Goal: Task Accomplishment & Management: Manage account settings

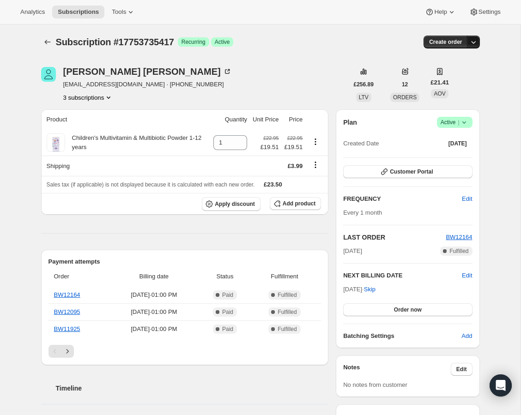
click at [470, 44] on icon "button" at bounding box center [473, 41] width 9 height 9
click at [496, 55] on div "Subscription #17753735417. This page is ready Subscription #17753735417 Success…" at bounding box center [260, 380] width 521 height 712
click at [134, 10] on icon at bounding box center [130, 11] width 9 height 9
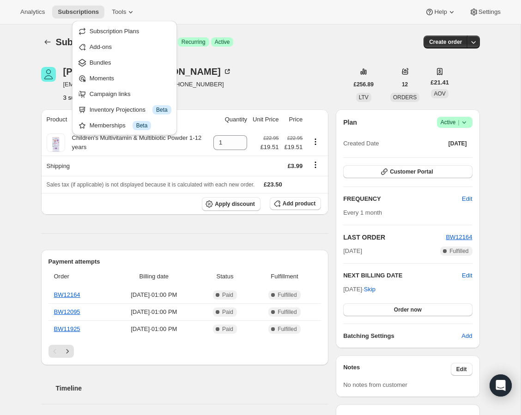
click at [323, 78] on div "[PERSON_NAME] [EMAIL_ADDRESS][DOMAIN_NAME] · [PHONE_NUMBER] 3 subscriptions" at bounding box center [194, 84] width 307 height 35
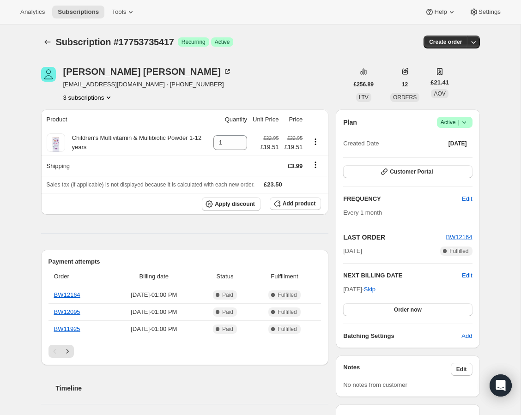
click at [468, 125] on icon at bounding box center [464, 122] width 9 height 9
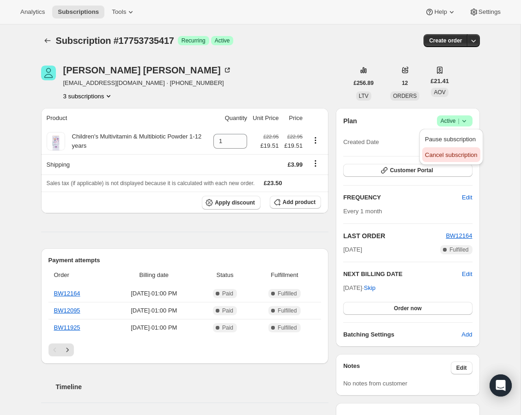
click at [462, 155] on span "Cancel subscription" at bounding box center [451, 155] width 52 height 7
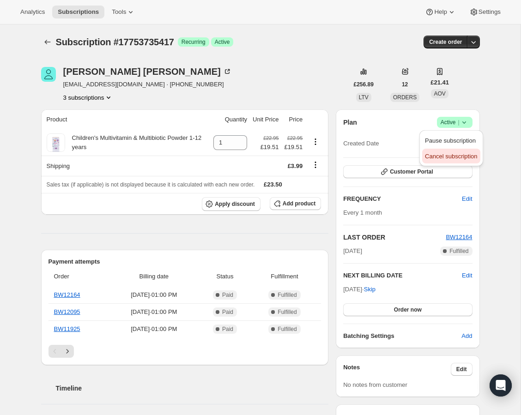
scroll to position [2, 0]
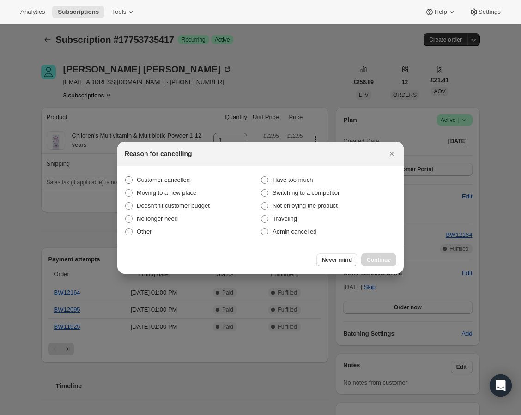
click at [138, 177] on span "Customer cancelled" at bounding box center [163, 179] width 53 height 7
click at [126, 177] on input "Customer cancelled" at bounding box center [125, 176] width 0 height 0
radio input "true"
click at [376, 258] on span "Continue" at bounding box center [379, 259] width 24 height 7
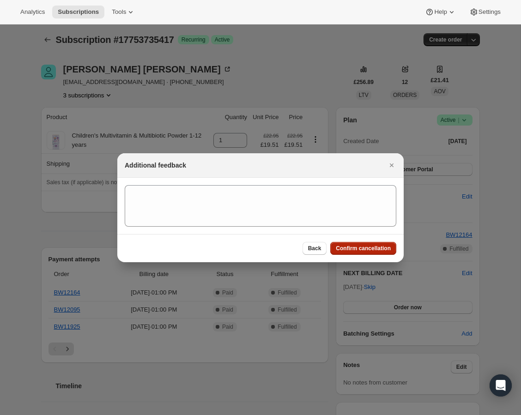
click at [367, 246] on span "Confirm cancellation" at bounding box center [363, 248] width 55 height 7
